Goal: Information Seeking & Learning: Check status

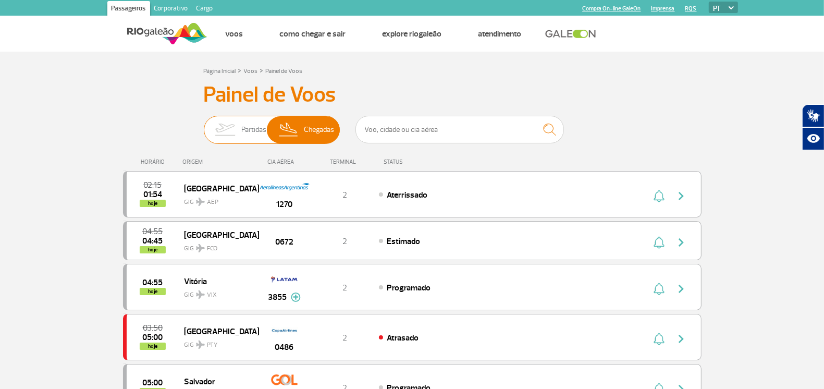
click at [215, 131] on img at bounding box center [224, 129] width 33 height 27
click at [204, 125] on input "Partidas Chegadas" at bounding box center [204, 125] width 0 height 0
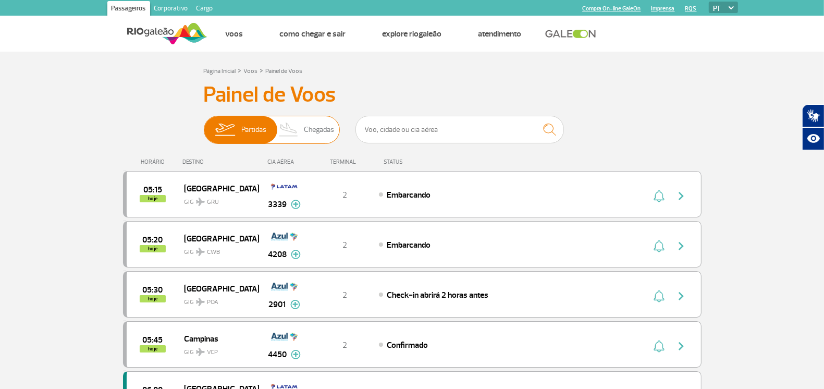
click at [312, 126] on span "Chegadas" at bounding box center [319, 129] width 30 height 27
click at [204, 125] on input "Partidas Chegadas" at bounding box center [204, 125] width 0 height 0
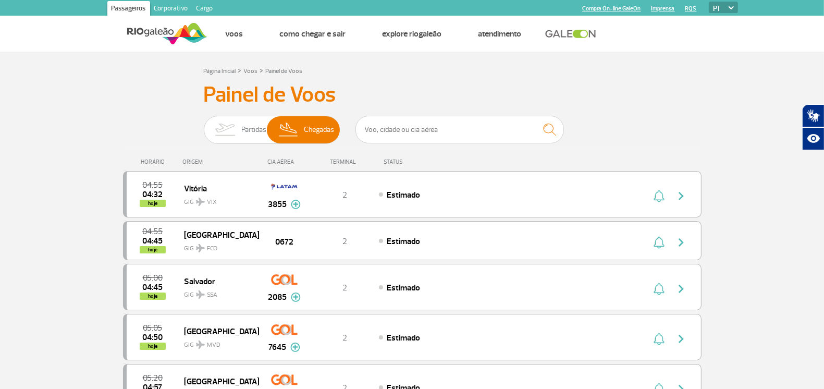
click at [239, 128] on img at bounding box center [224, 129] width 33 height 27
click at [204, 125] on input "Partidas Chegadas" at bounding box center [204, 125] width 0 height 0
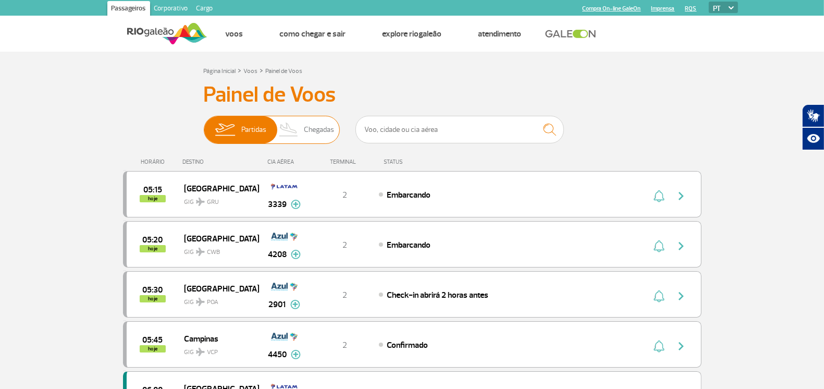
click at [310, 129] on span "Chegadas" at bounding box center [319, 129] width 30 height 27
click at [204, 125] on input "Partidas Chegadas" at bounding box center [204, 125] width 0 height 0
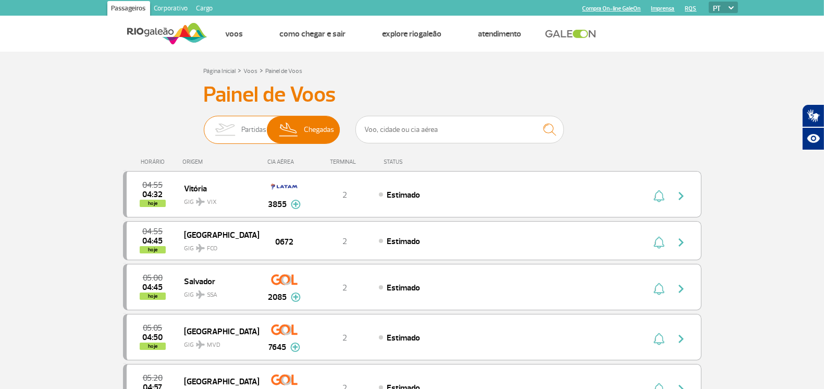
click at [259, 127] on span "Partidas" at bounding box center [253, 129] width 25 height 27
click at [204, 125] on input "Partidas Chegadas" at bounding box center [204, 125] width 0 height 0
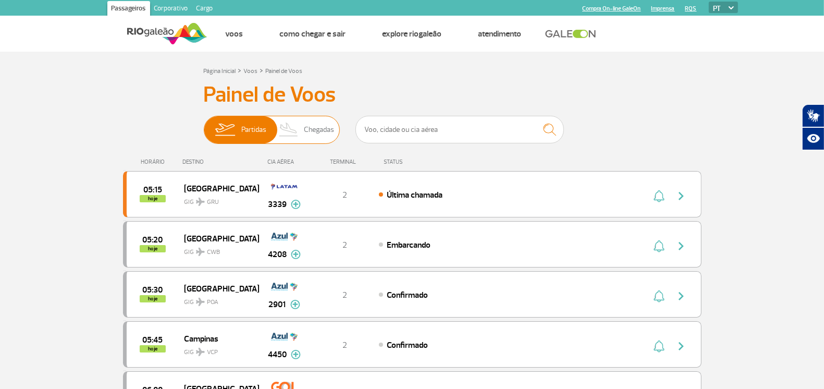
click at [314, 128] on span "Chegadas" at bounding box center [319, 129] width 30 height 27
click at [204, 125] on input "Partidas Chegadas" at bounding box center [204, 125] width 0 height 0
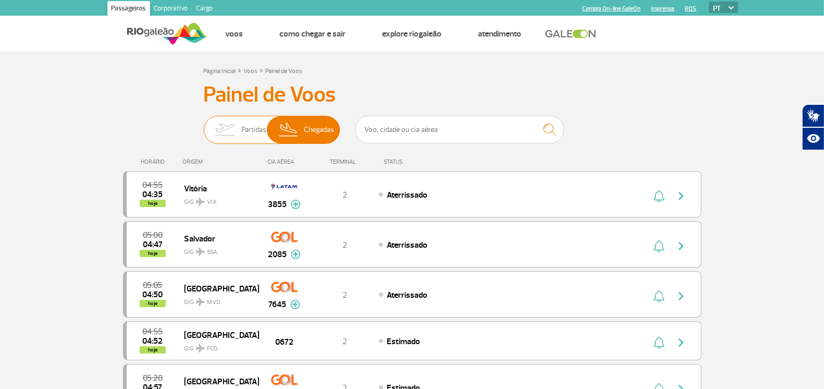
click at [253, 126] on span "Partidas" at bounding box center [253, 129] width 25 height 27
click at [204, 125] on input "Partidas Chegadas" at bounding box center [204, 125] width 0 height 0
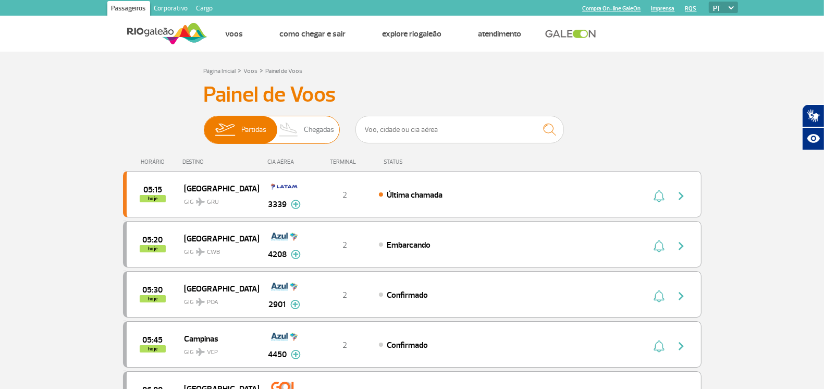
click at [306, 131] on span "Chegadas" at bounding box center [319, 129] width 30 height 27
click at [204, 125] on input "Partidas Chegadas" at bounding box center [204, 125] width 0 height 0
